Goal: Communication & Community: Answer question/provide support

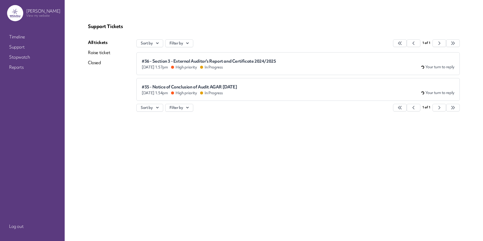
click at [436, 67] on span "Your turn to reply" at bounding box center [439, 66] width 29 height 5
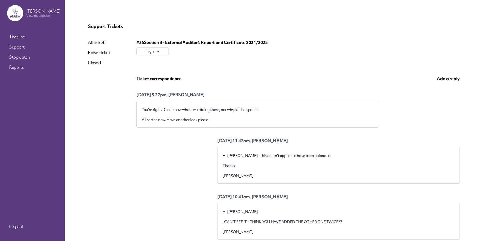
click at [440, 77] on span "Add a reply" at bounding box center [448, 78] width 23 height 6
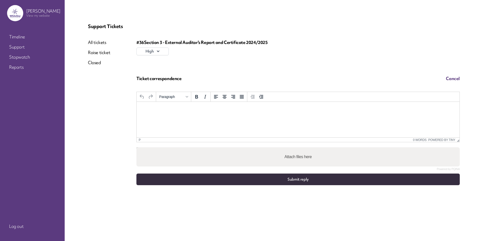
click at [182, 115] on html at bounding box center [298, 109] width 323 height 14
click at [297, 179] on button "Submit reply" at bounding box center [297, 179] width 323 height 12
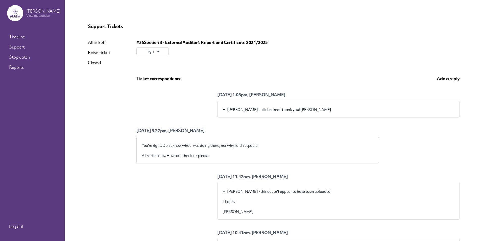
click at [93, 42] on link "All tickets" at bounding box center [99, 42] width 22 height 6
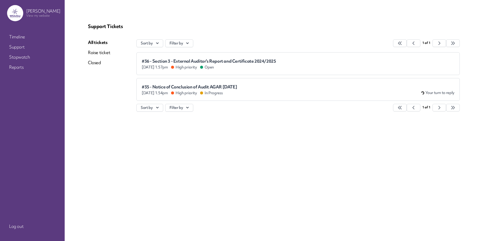
click at [224, 89] on span "#35 - Notice of Conclusion of Audit AGAR [DATE]" at bounding box center [189, 86] width 95 height 5
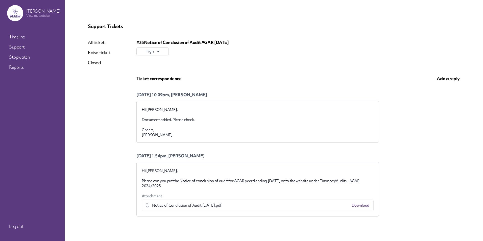
click at [444, 78] on span "Add a reply" at bounding box center [448, 78] width 23 height 6
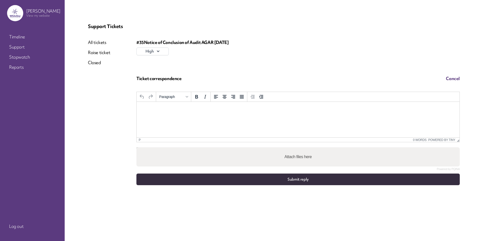
click at [158, 112] on html at bounding box center [298, 109] width 323 height 14
click at [304, 175] on button "Submit reply" at bounding box center [297, 179] width 323 height 12
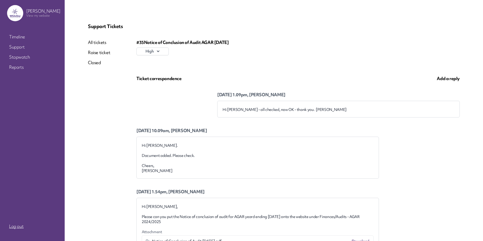
click at [16, 227] on link "Log out" at bounding box center [32, 226] width 50 height 9
